Goal: Entertainment & Leisure: Consume media (video, audio)

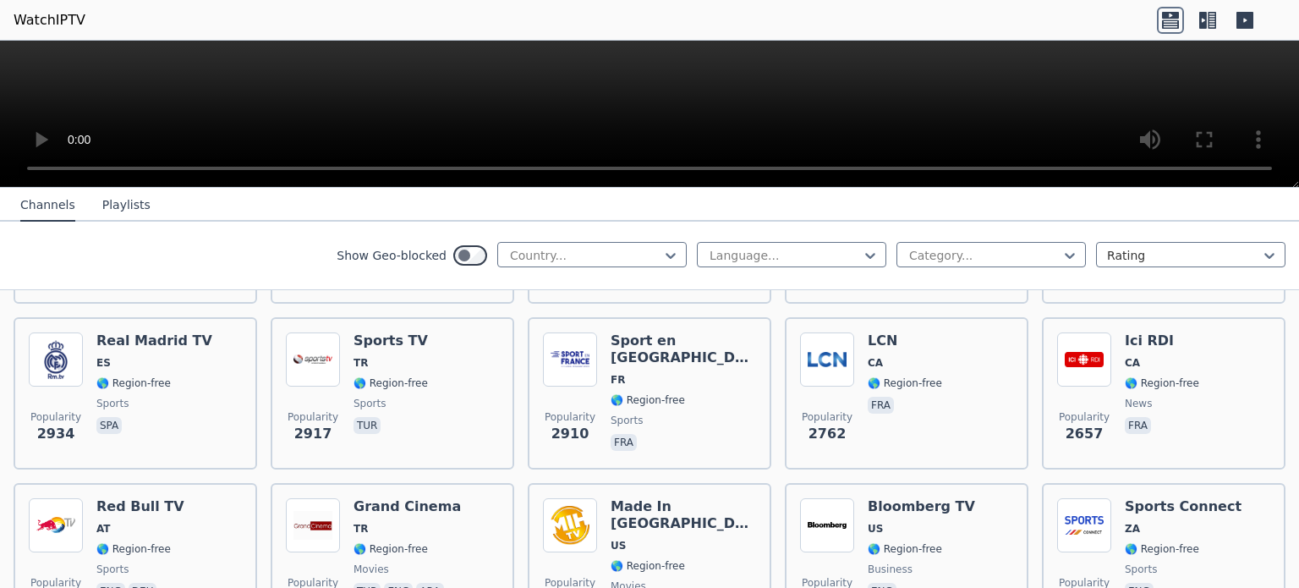
scroll to position [313, 0]
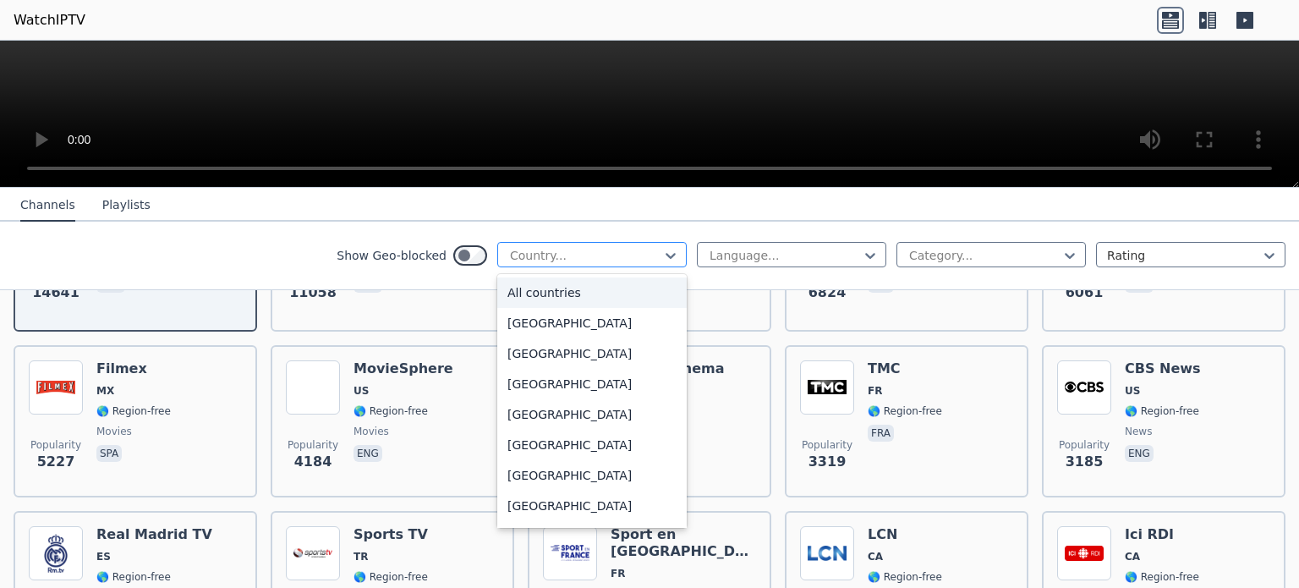
click at [607, 265] on div "Country..." at bounding box center [592, 254] width 190 height 25
type input "**"
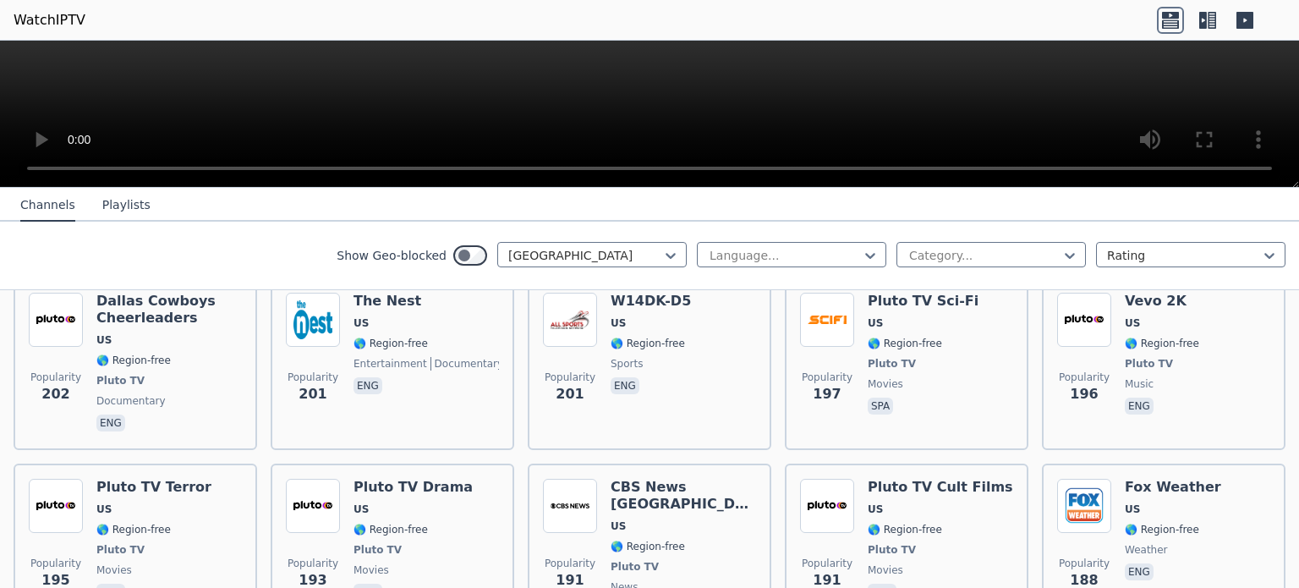
scroll to position [1788, 0]
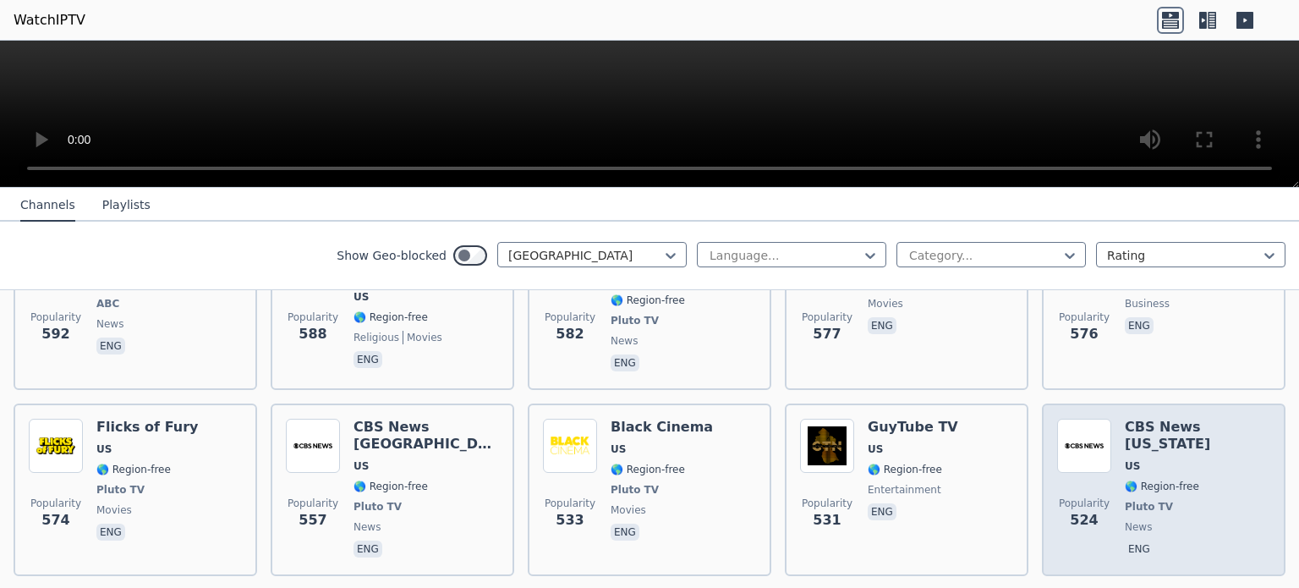
click at [1214, 459] on span "US" at bounding box center [1198, 466] width 146 height 14
click at [1147, 419] on h6 "CBS News [US_STATE]" at bounding box center [1198, 436] width 146 height 34
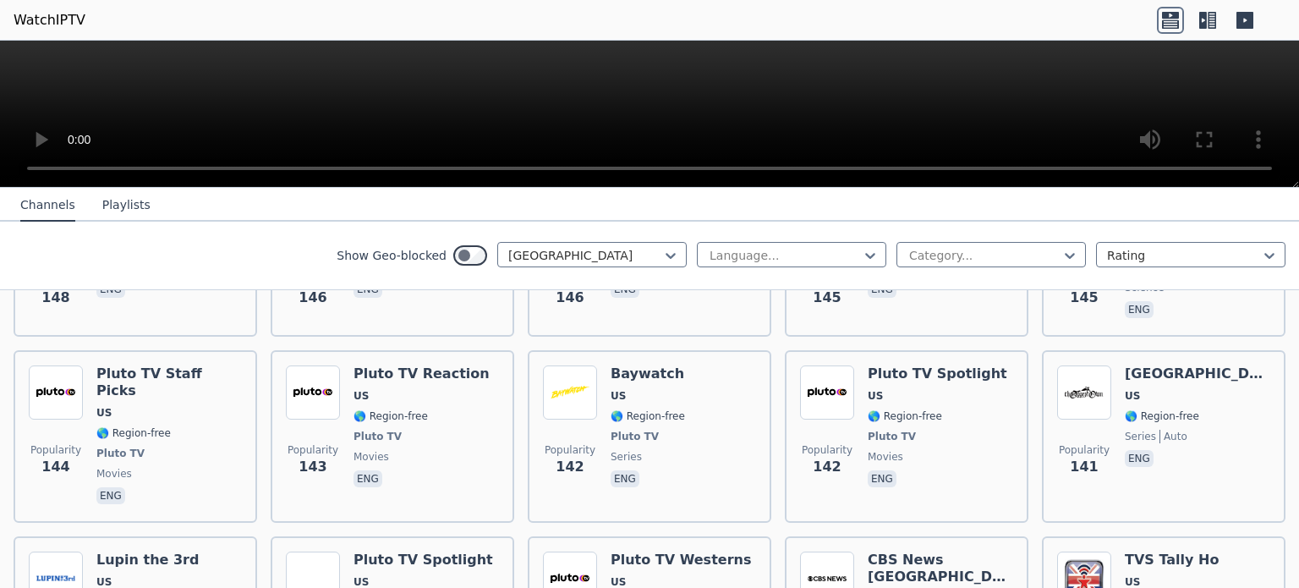
scroll to position [7485, 0]
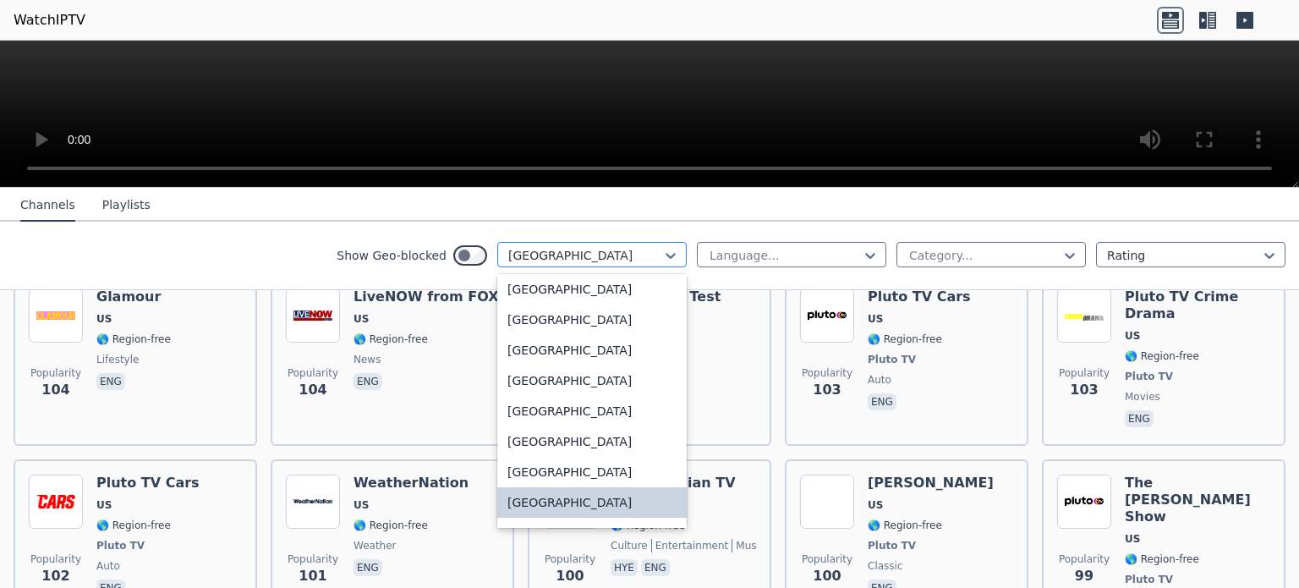
click at [648, 254] on div at bounding box center [585, 255] width 154 height 17
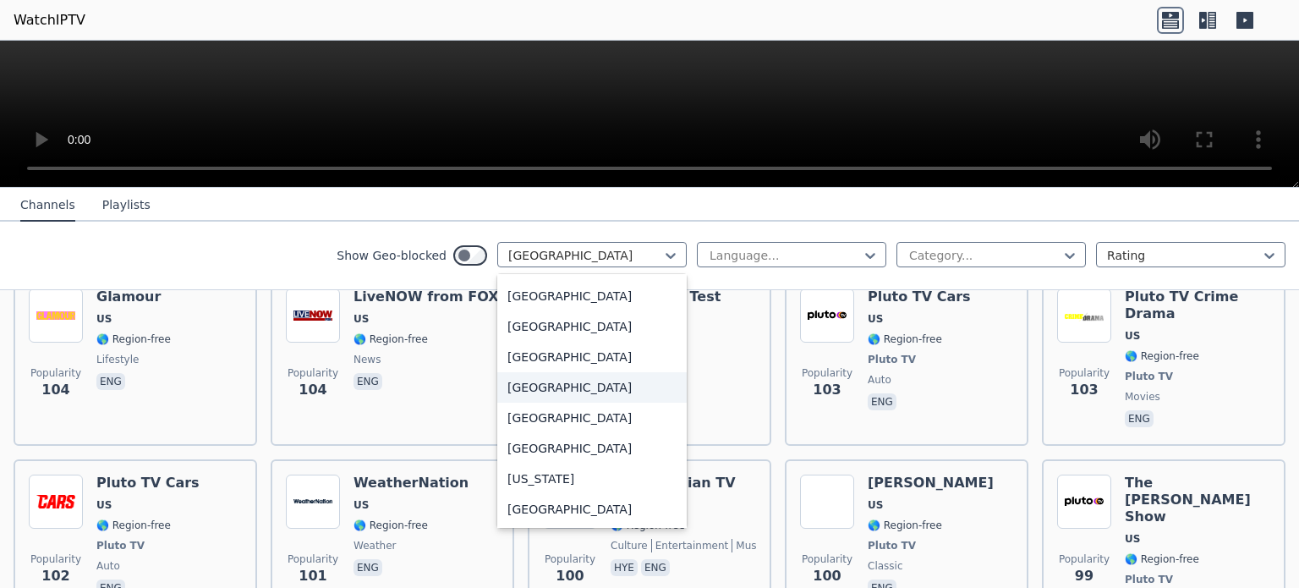
scroll to position [0, 0]
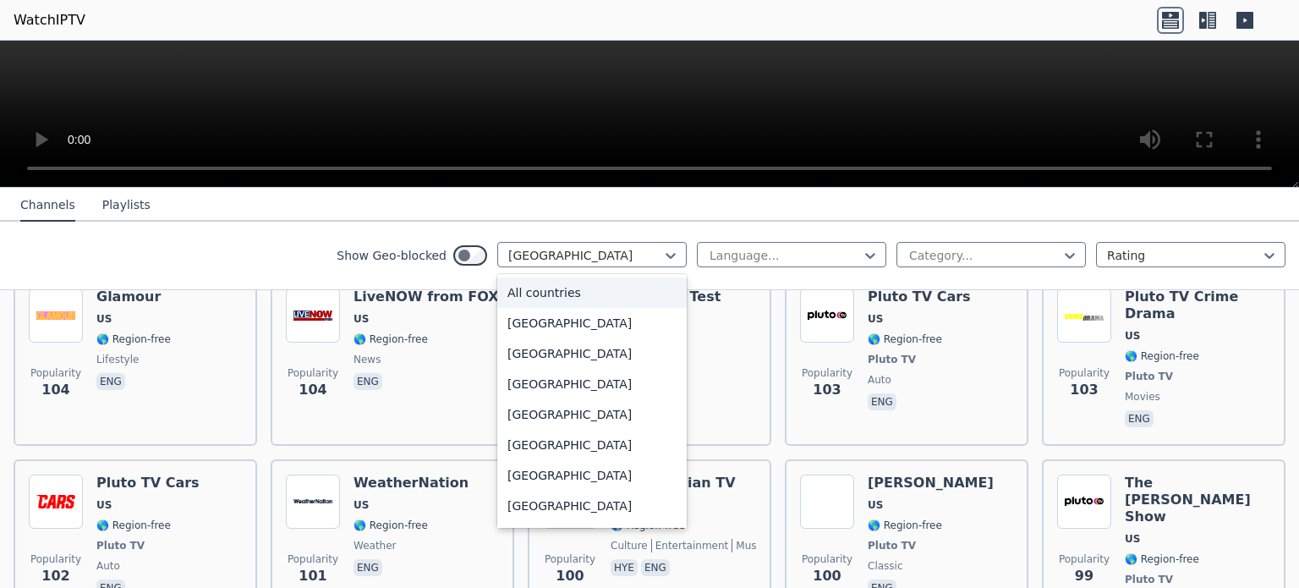
click at [604, 290] on div "All countries" at bounding box center [592, 292] width 190 height 30
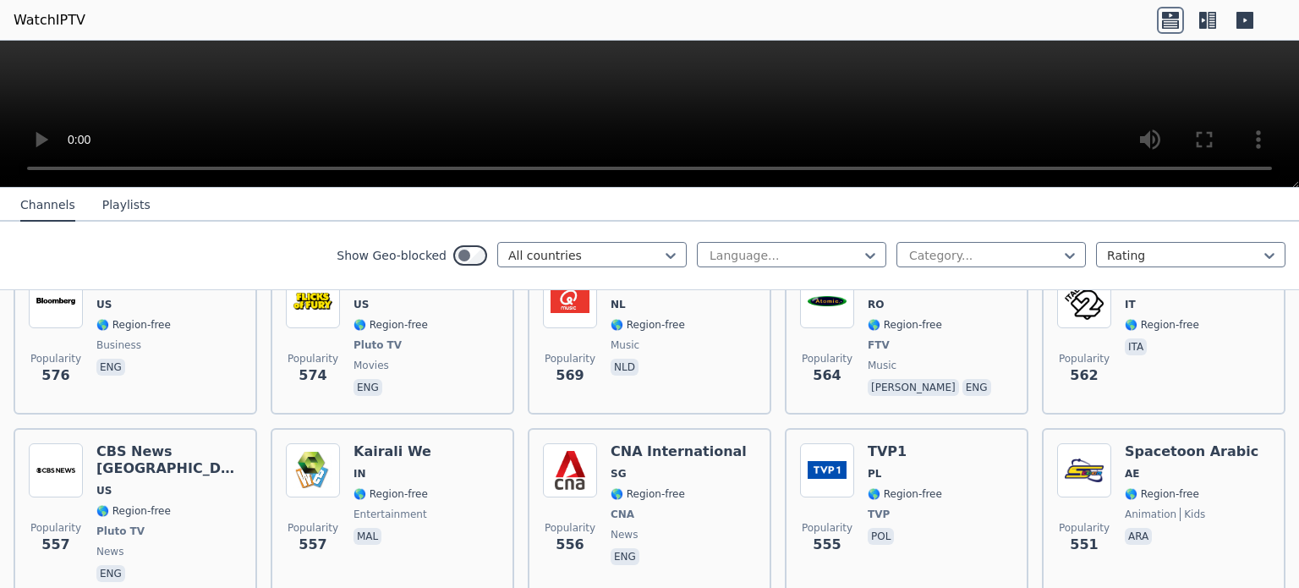
scroll to position [4963, 0]
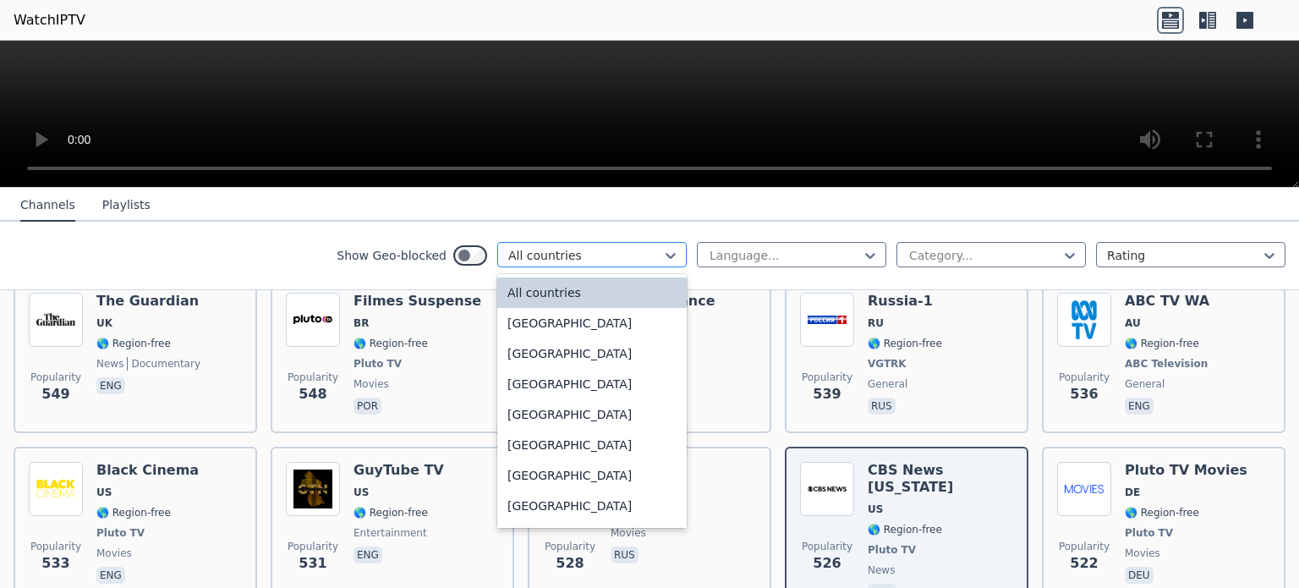
click at [635, 253] on div at bounding box center [585, 255] width 154 height 17
type input "**"
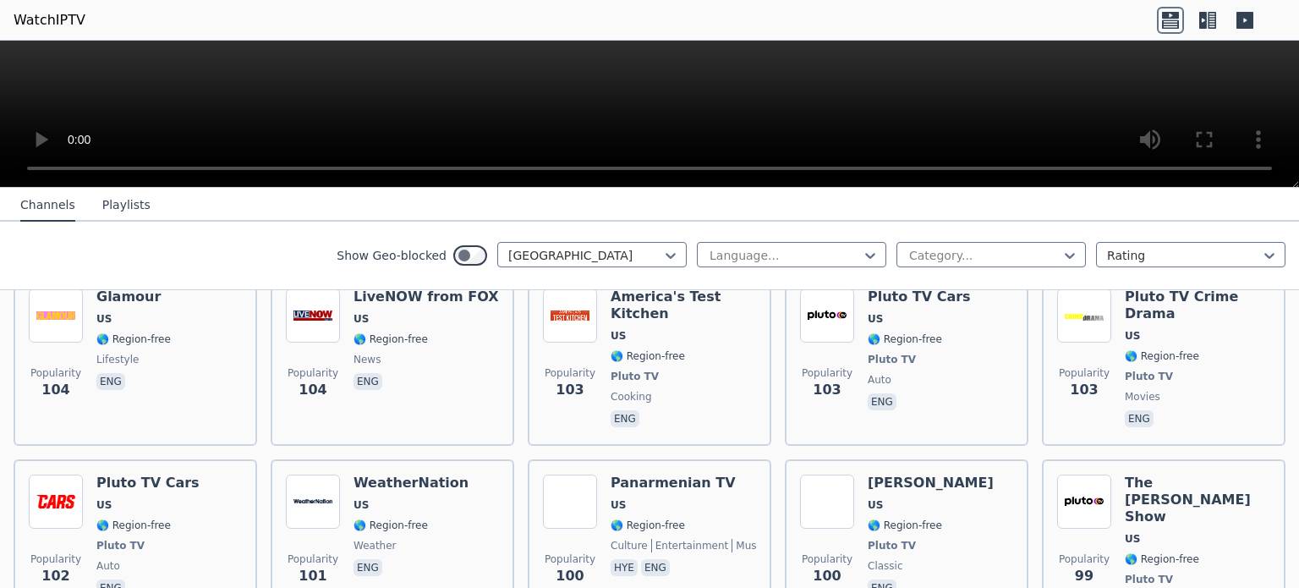
scroll to position [109, 0]
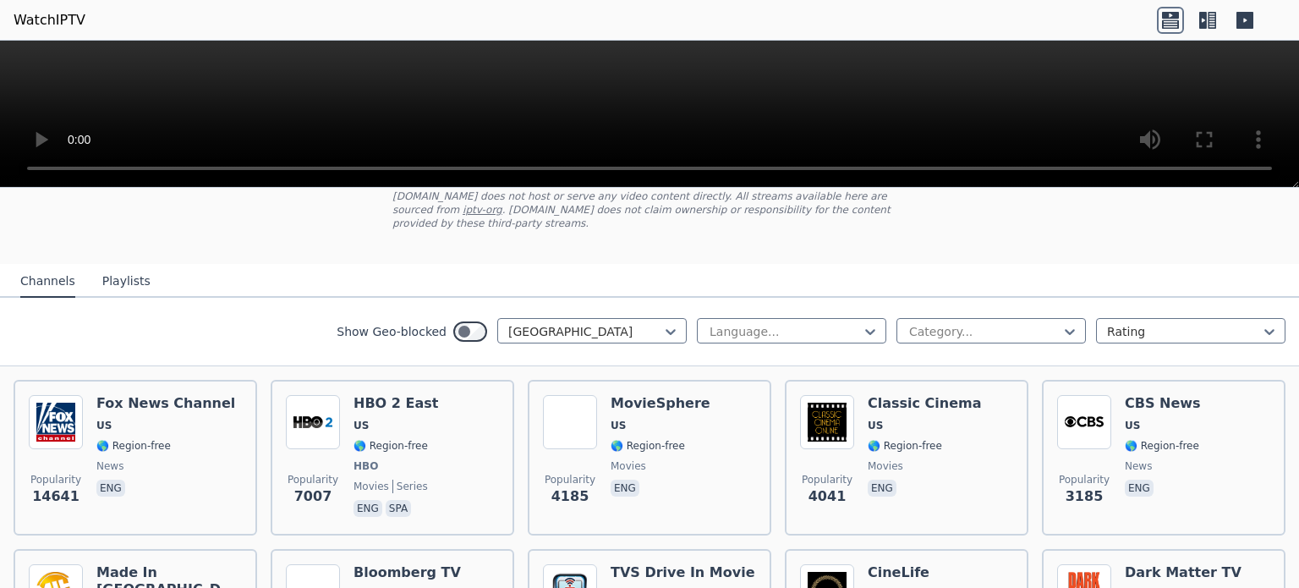
click at [105, 273] on button "Playlists" at bounding box center [126, 282] width 48 height 32
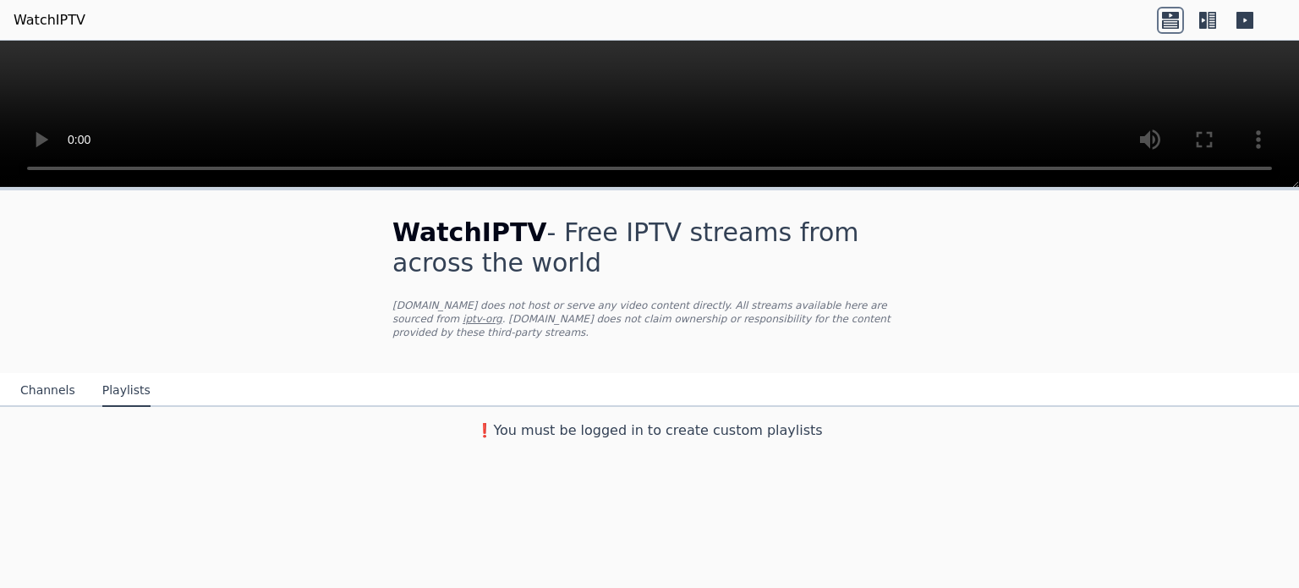
click at [32, 375] on button "Channels" at bounding box center [47, 391] width 55 height 32
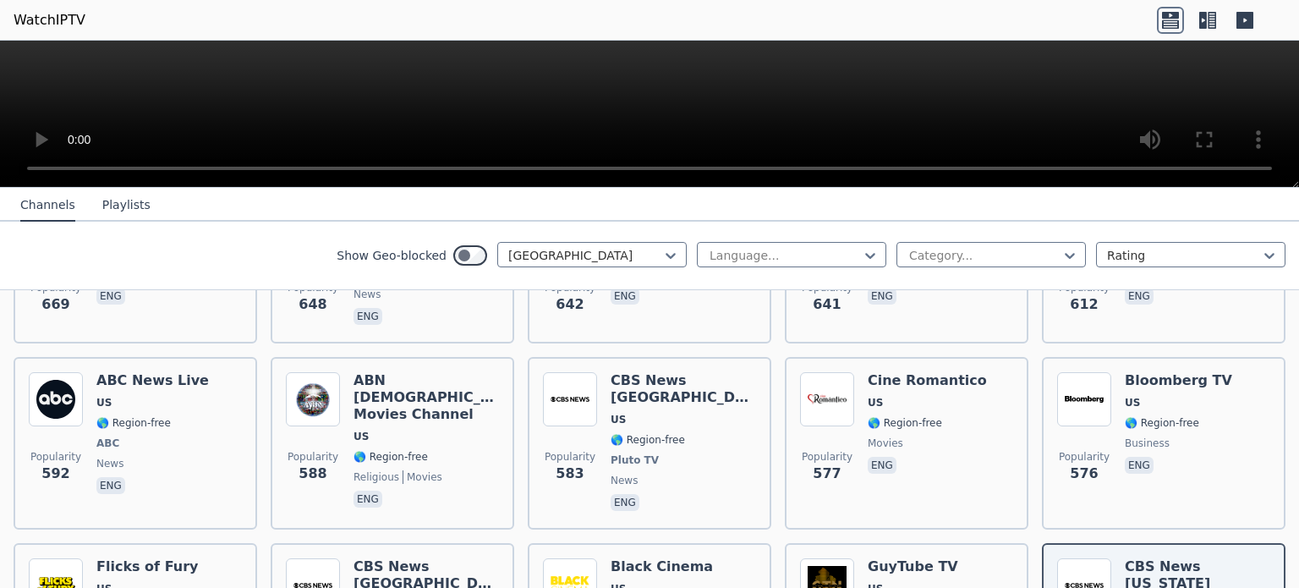
scroll to position [1614, 0]
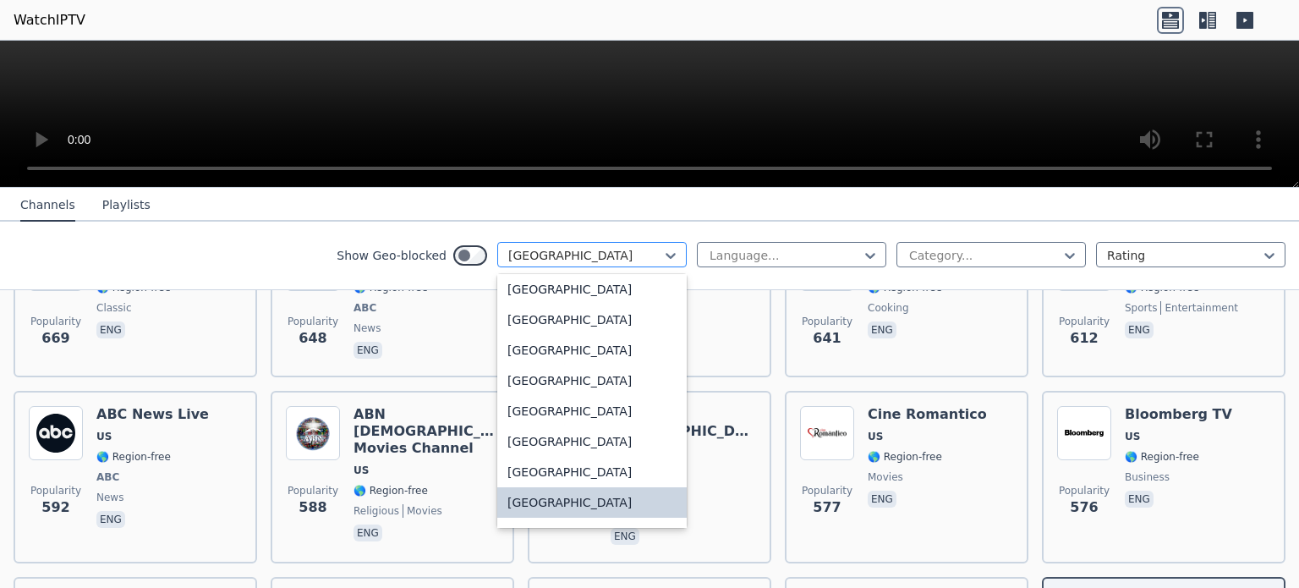
click at [531, 254] on div at bounding box center [585, 255] width 154 height 17
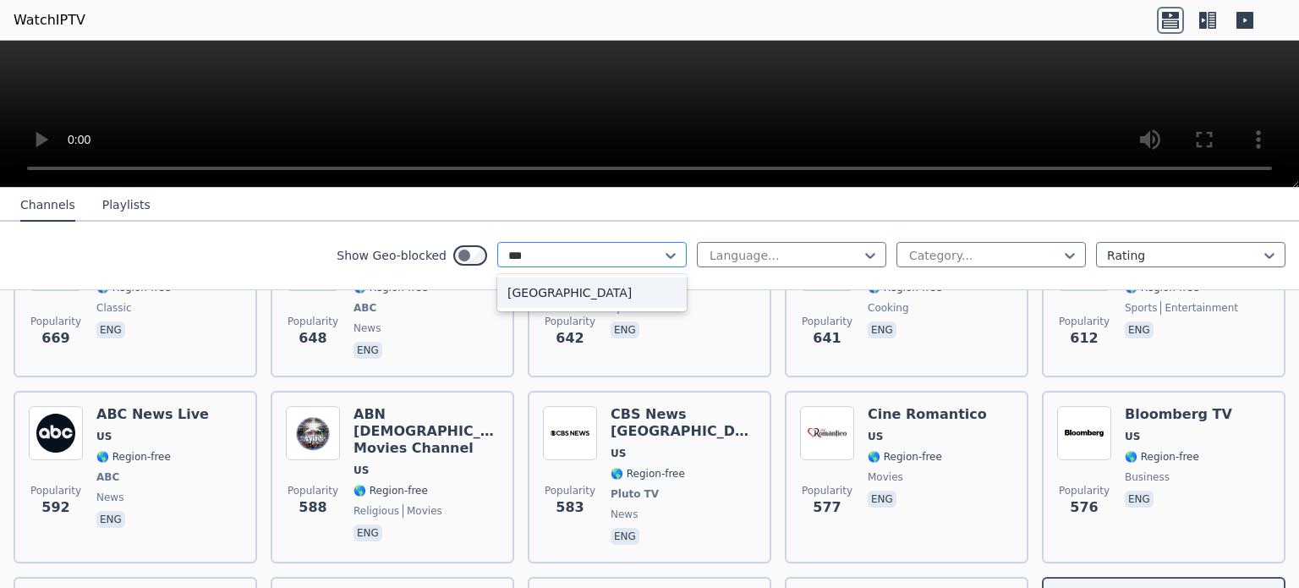
scroll to position [0, 0]
type input "****"
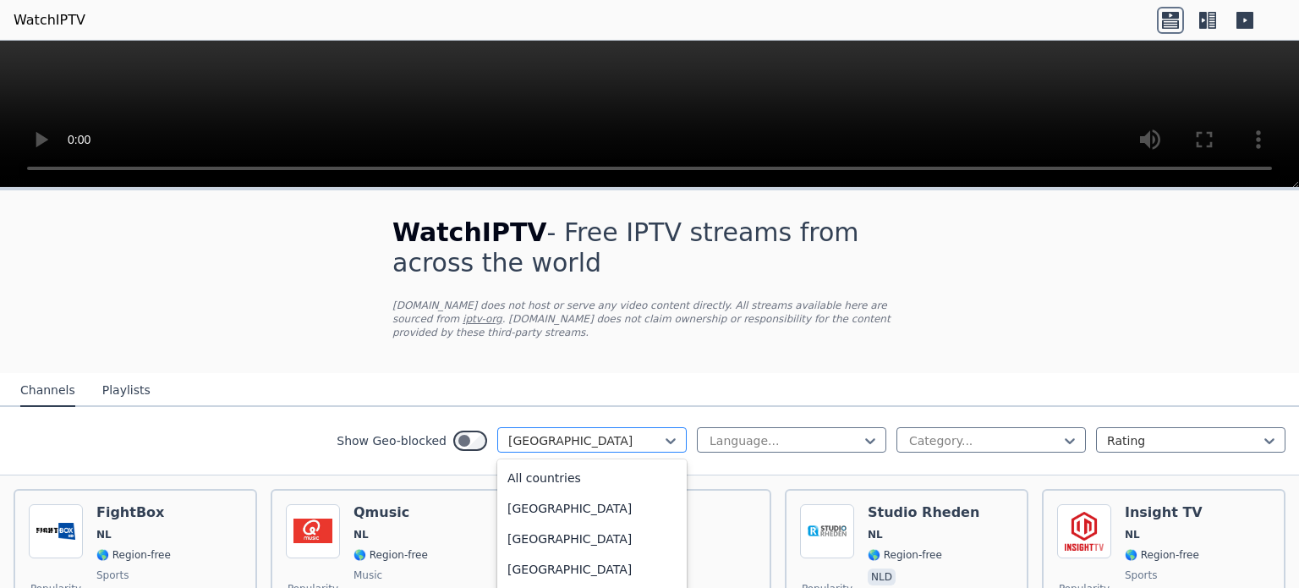
click at [565, 432] on div at bounding box center [585, 440] width 154 height 17
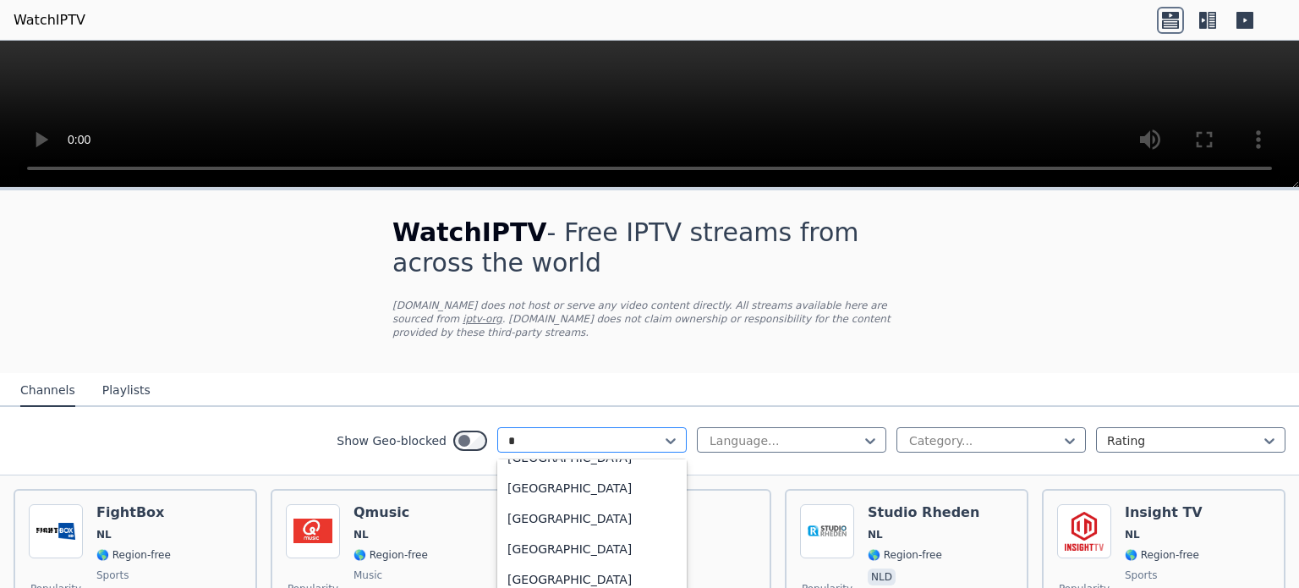
type input "**"
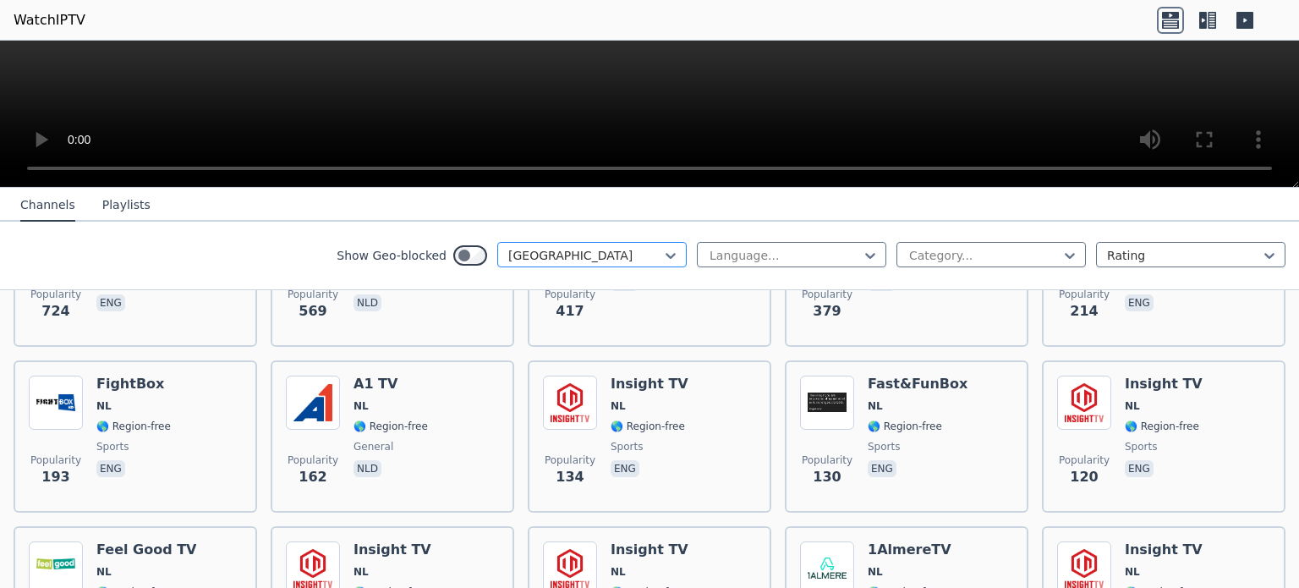
scroll to position [296, 0]
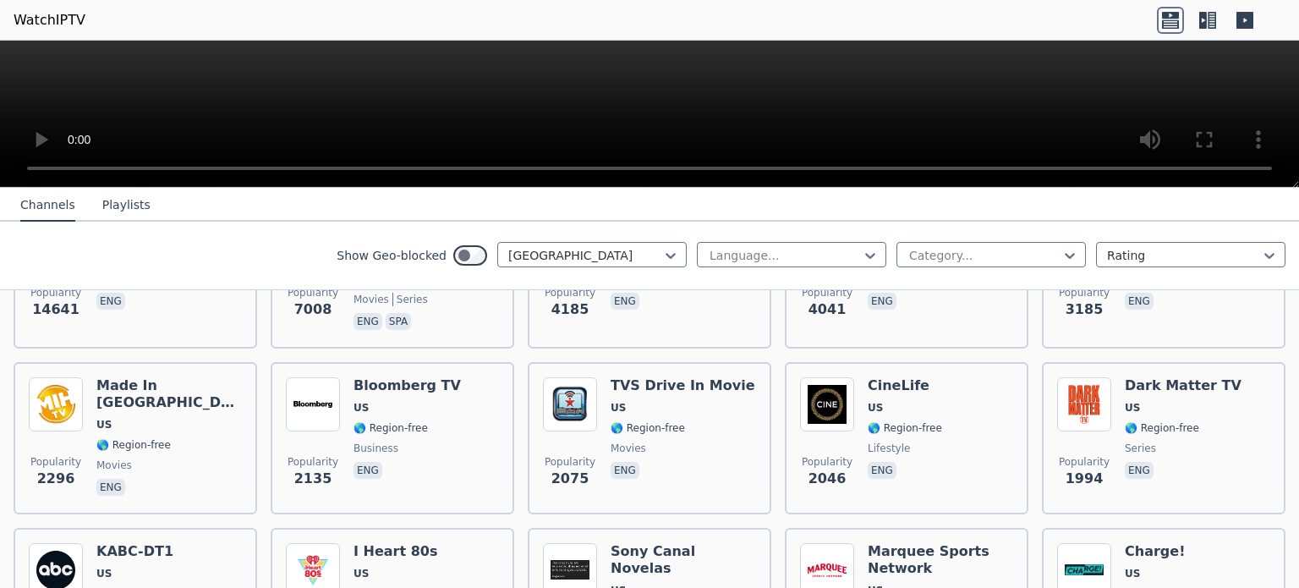
click at [861, 193] on nav "Channels Playlists" at bounding box center [649, 205] width 1299 height 34
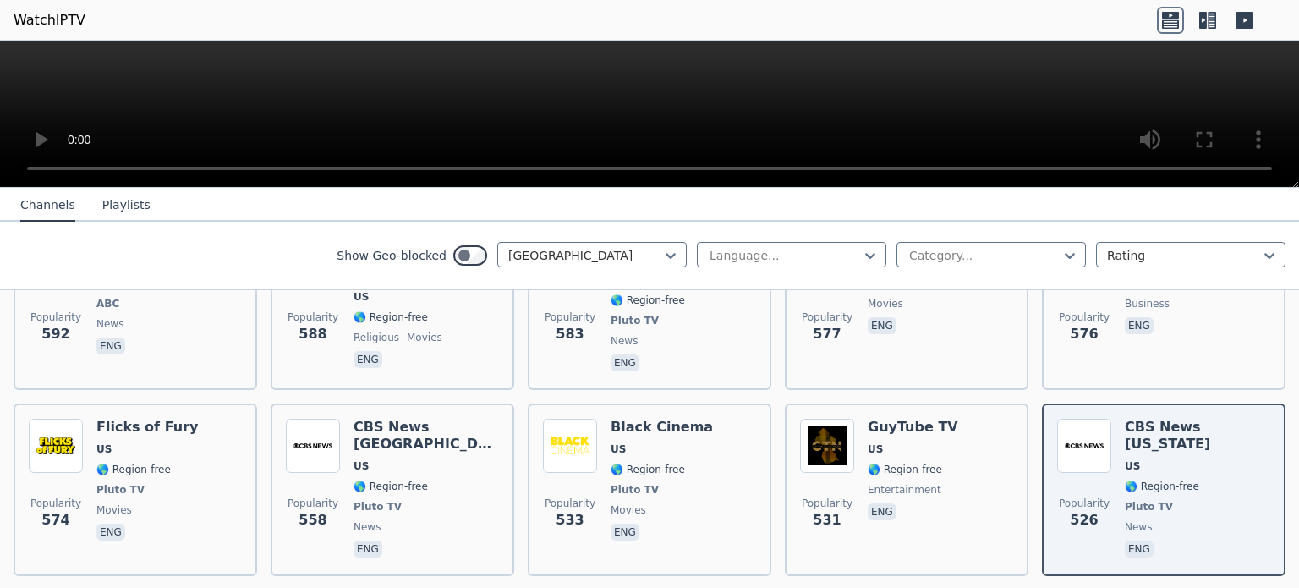
scroll to position [6962, 0]
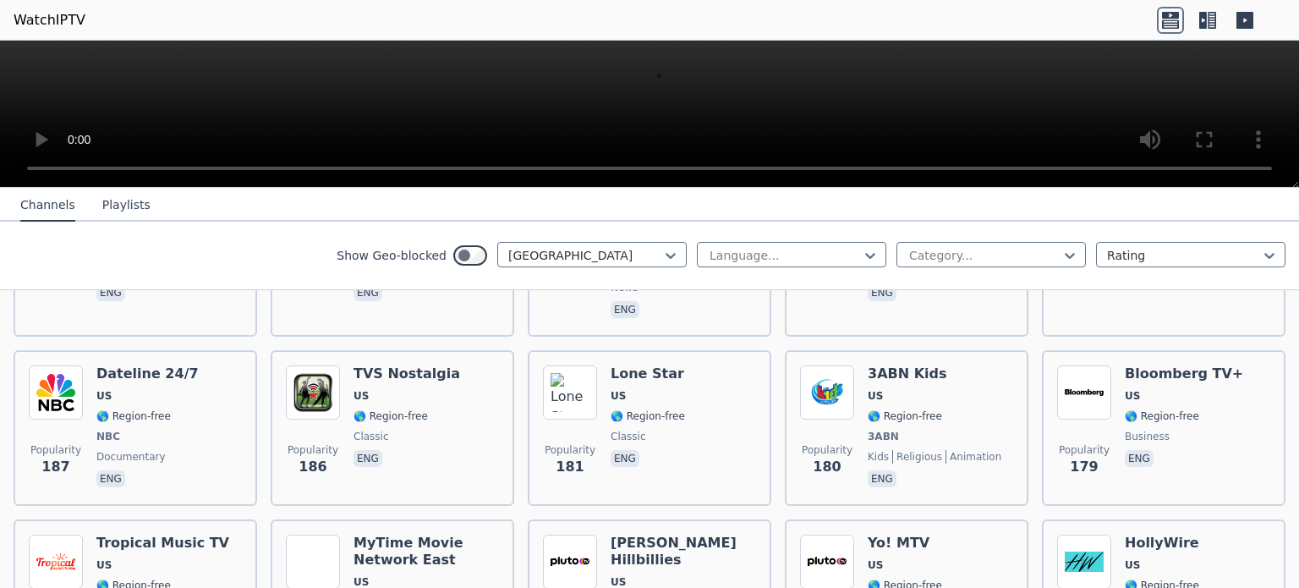
scroll to position [4843, 0]
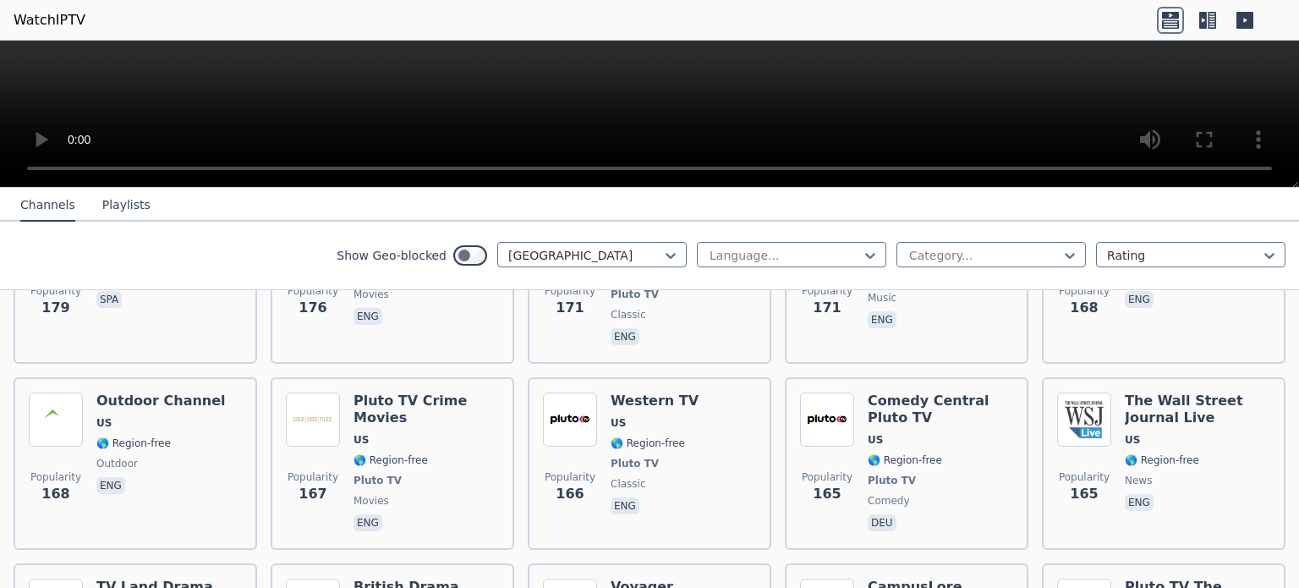
scroll to position [4694, 0]
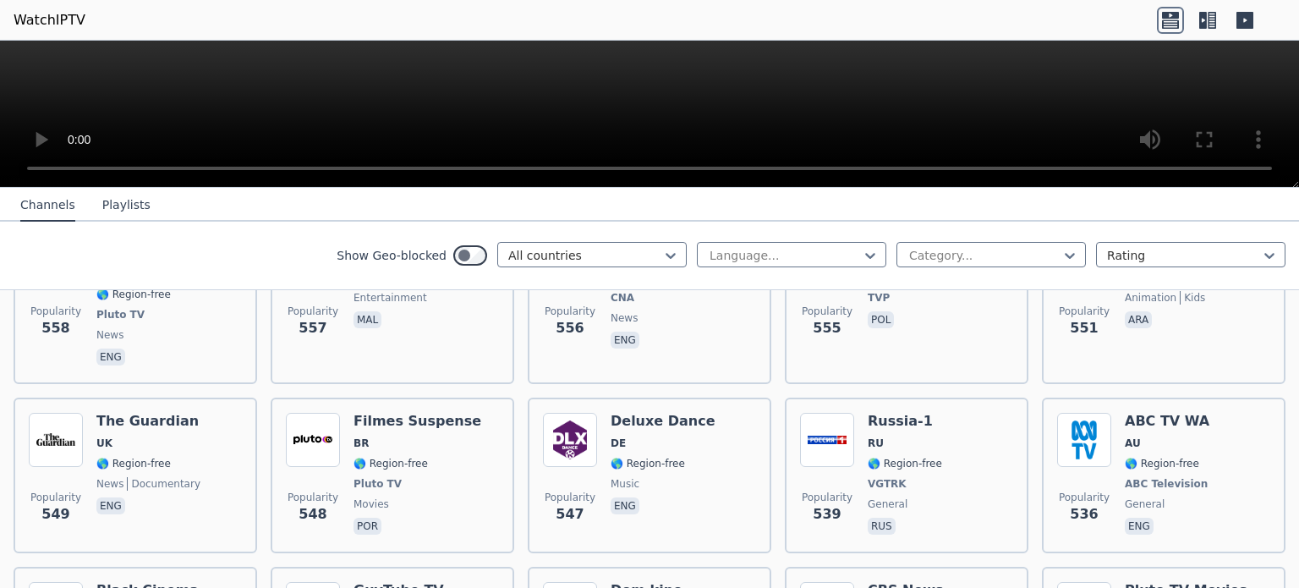
scroll to position [4748, 0]
